Goal: Book appointment/travel/reservation

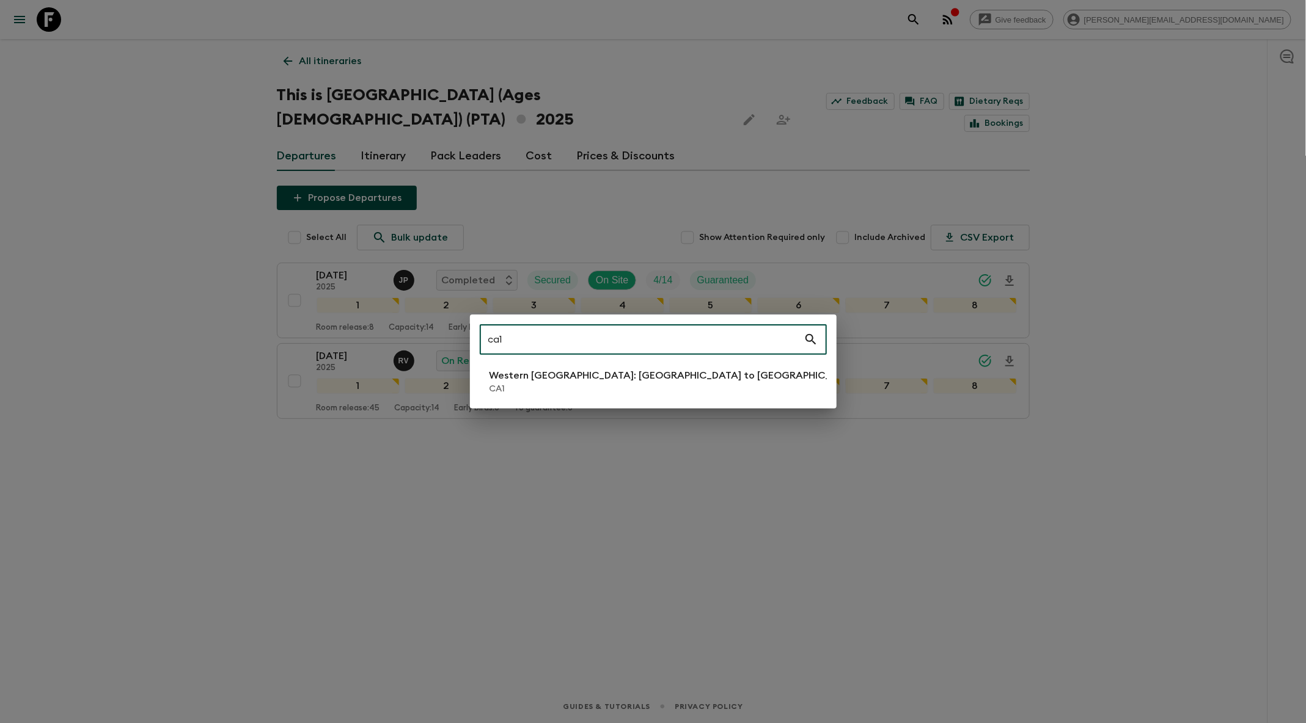
type input "ca1"
click at [639, 395] on p "CA1" at bounding box center [674, 389] width 371 height 12
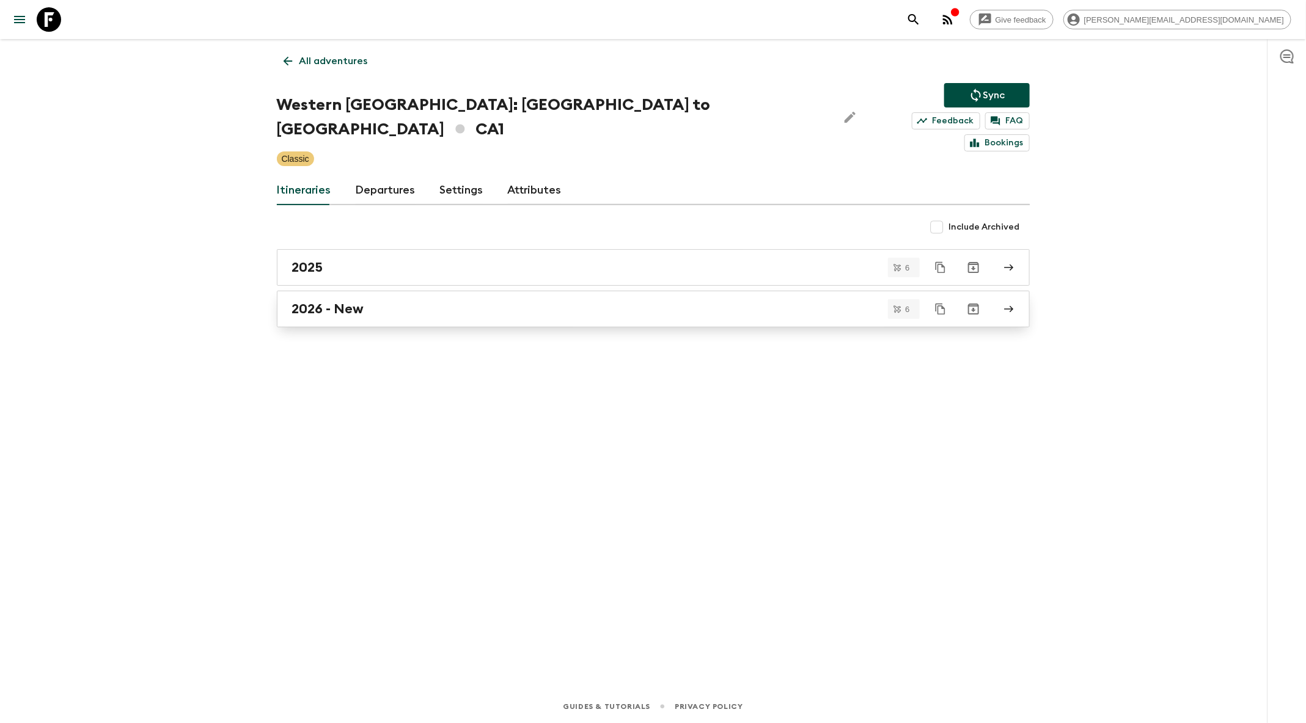
click at [648, 301] on div "2026 - New" at bounding box center [641, 309] width 699 height 16
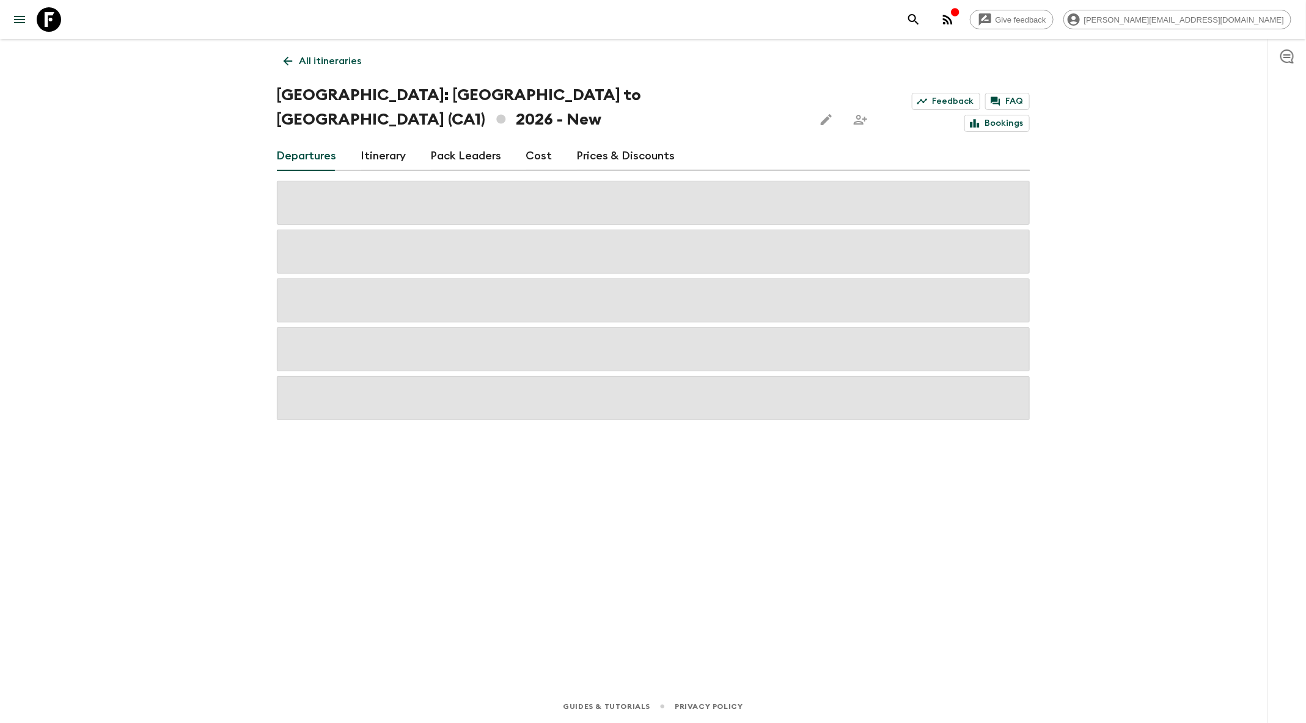
click at [291, 58] on icon at bounding box center [287, 60] width 13 height 13
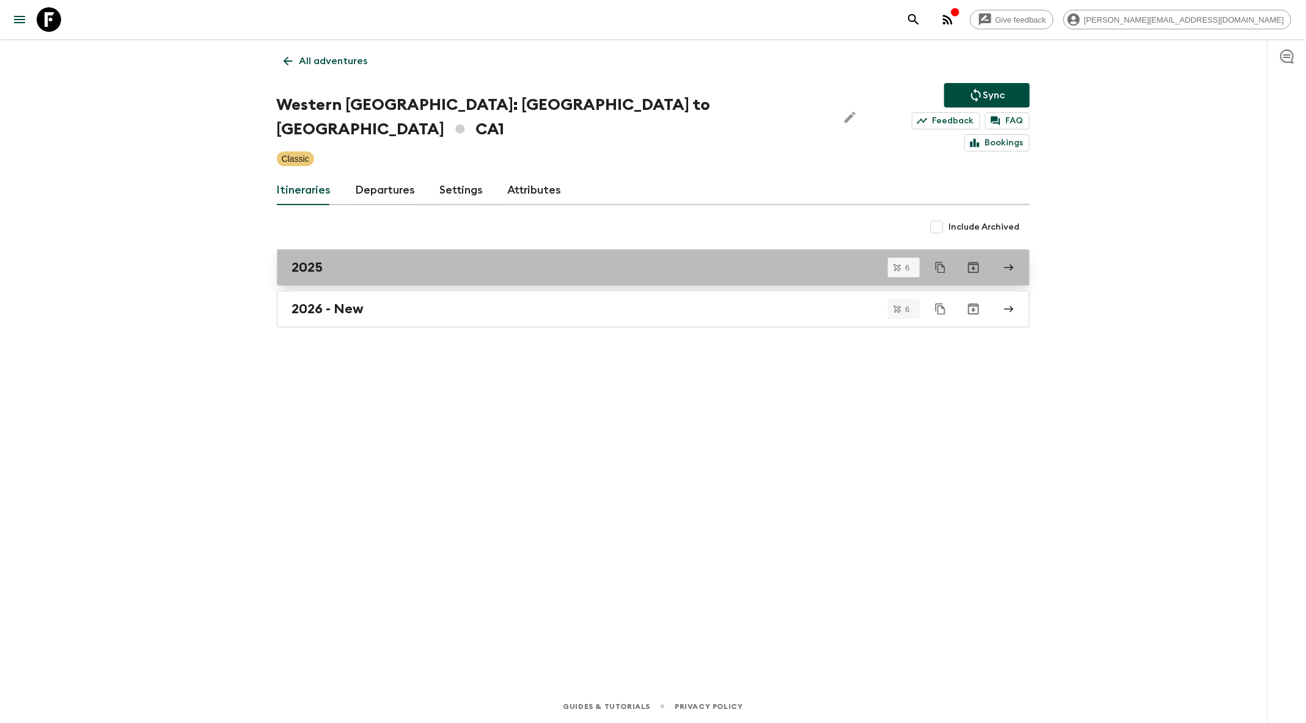
click at [549, 260] on div "2025" at bounding box center [641, 268] width 699 height 16
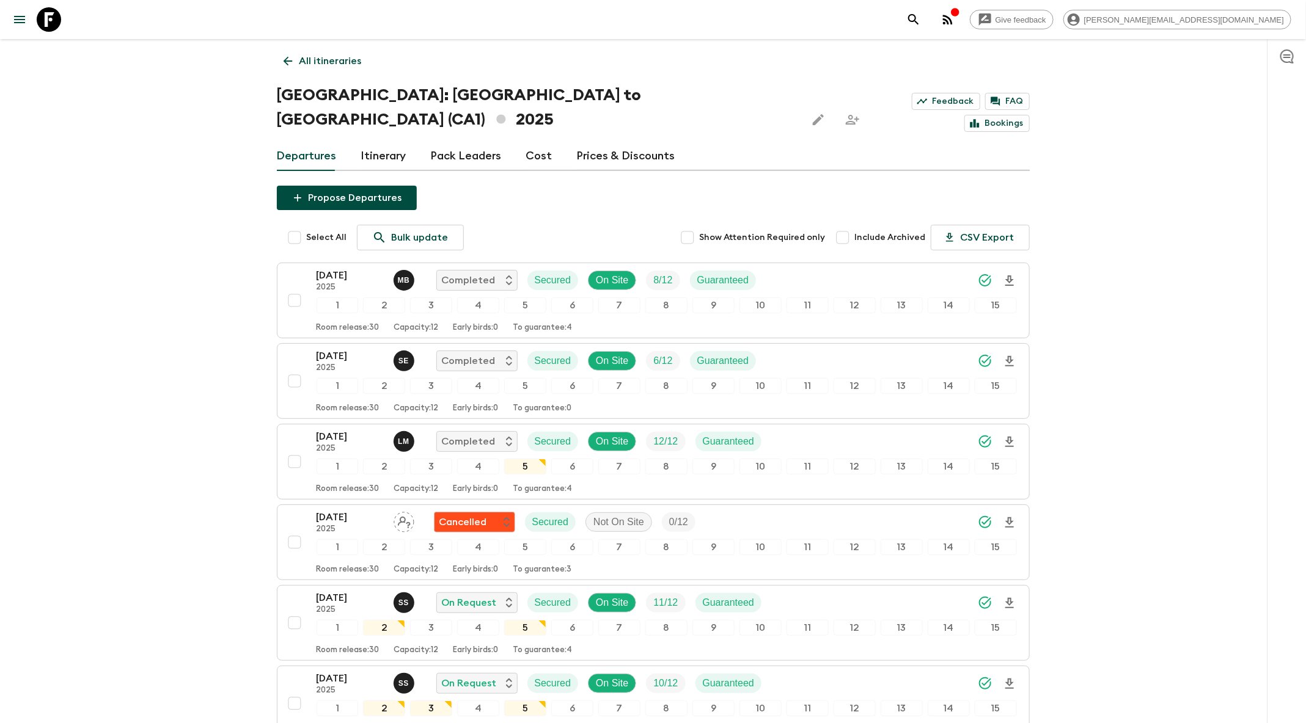
scroll to position [99, 0]
